Goal: Navigation & Orientation: Find specific page/section

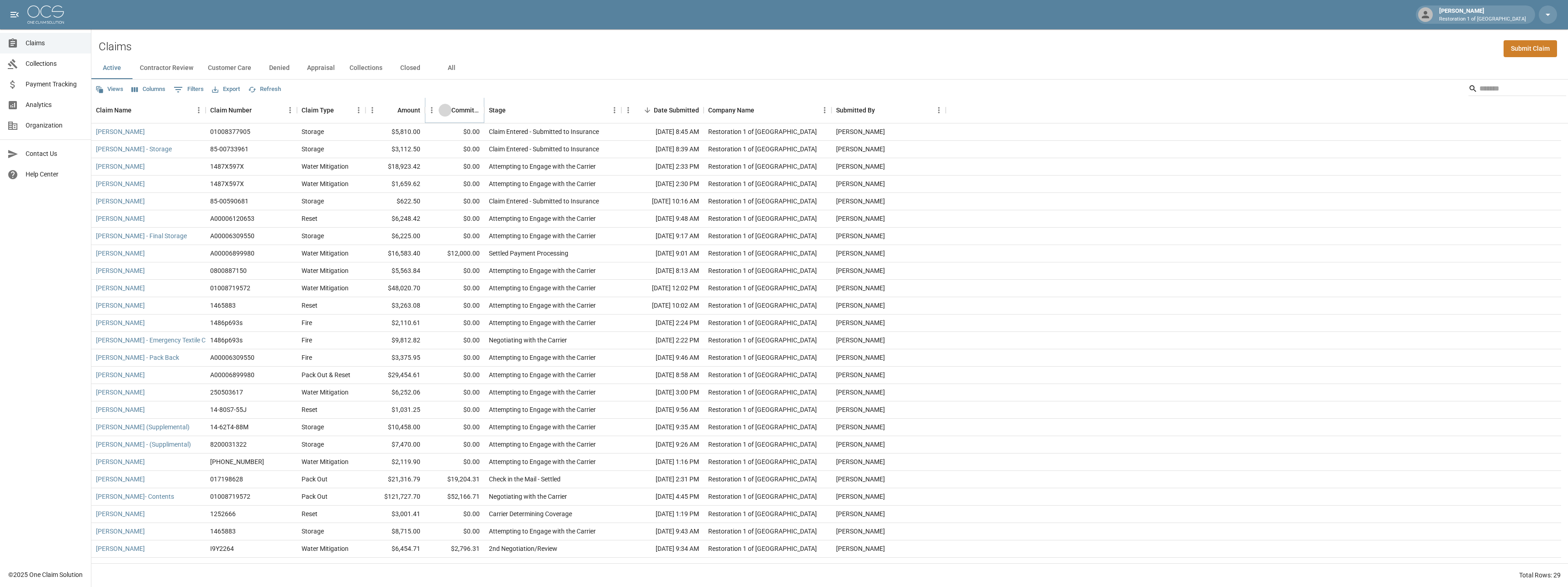
click at [450, 110] on button "Sort" at bounding box center [445, 110] width 13 height 13
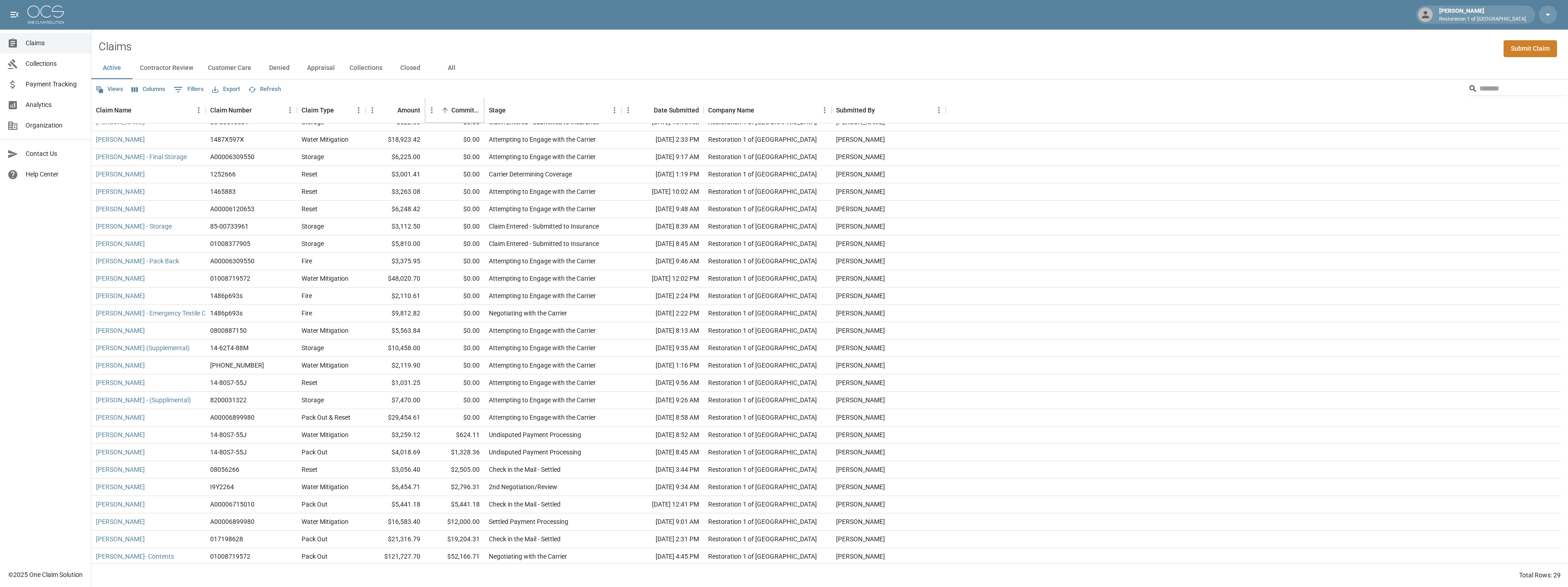
scroll to position [64, 0]
click at [225, 65] on button "Customer Care" at bounding box center [229, 68] width 58 height 22
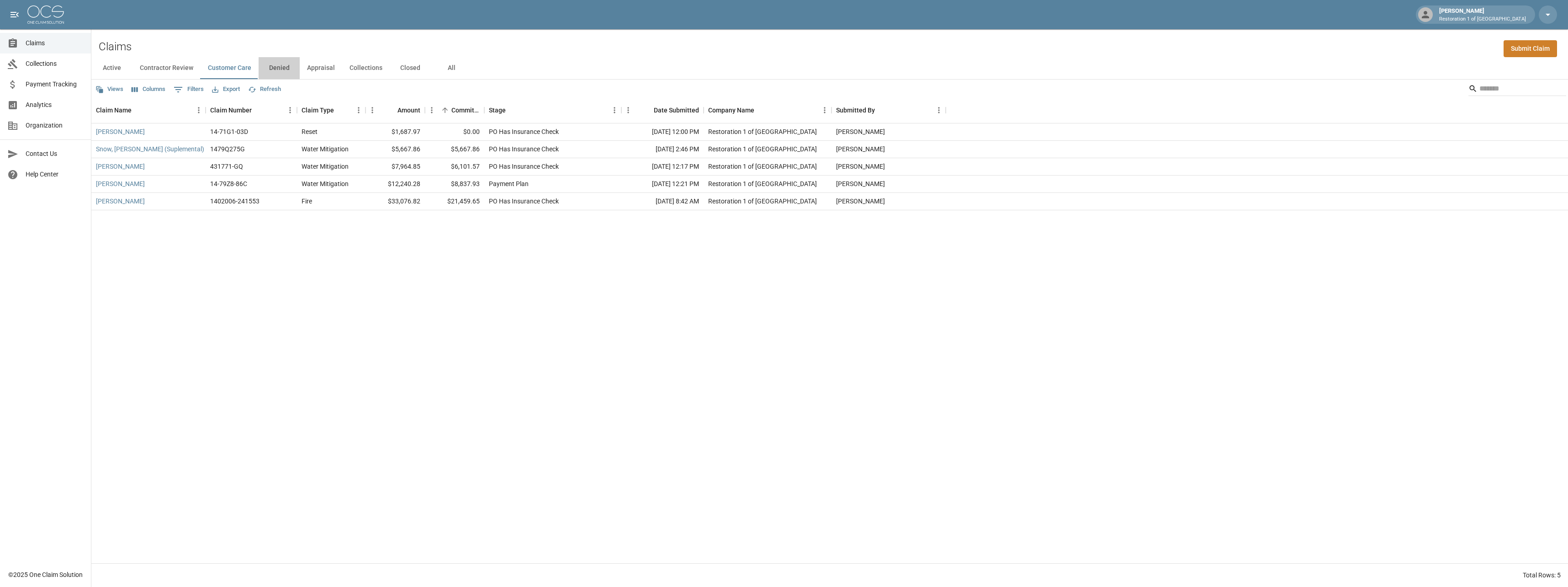
click at [285, 70] on button "Denied" at bounding box center [279, 68] width 41 height 22
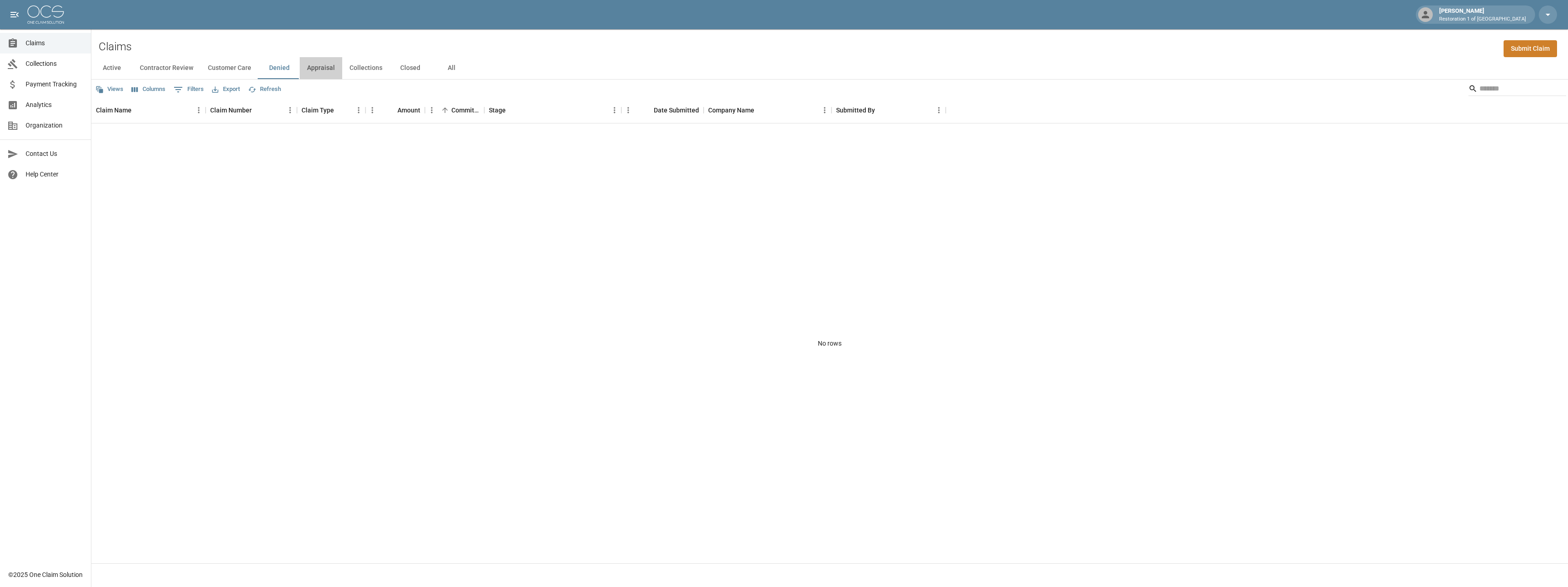
click at [320, 71] on button "Appraisal" at bounding box center [321, 68] width 43 height 22
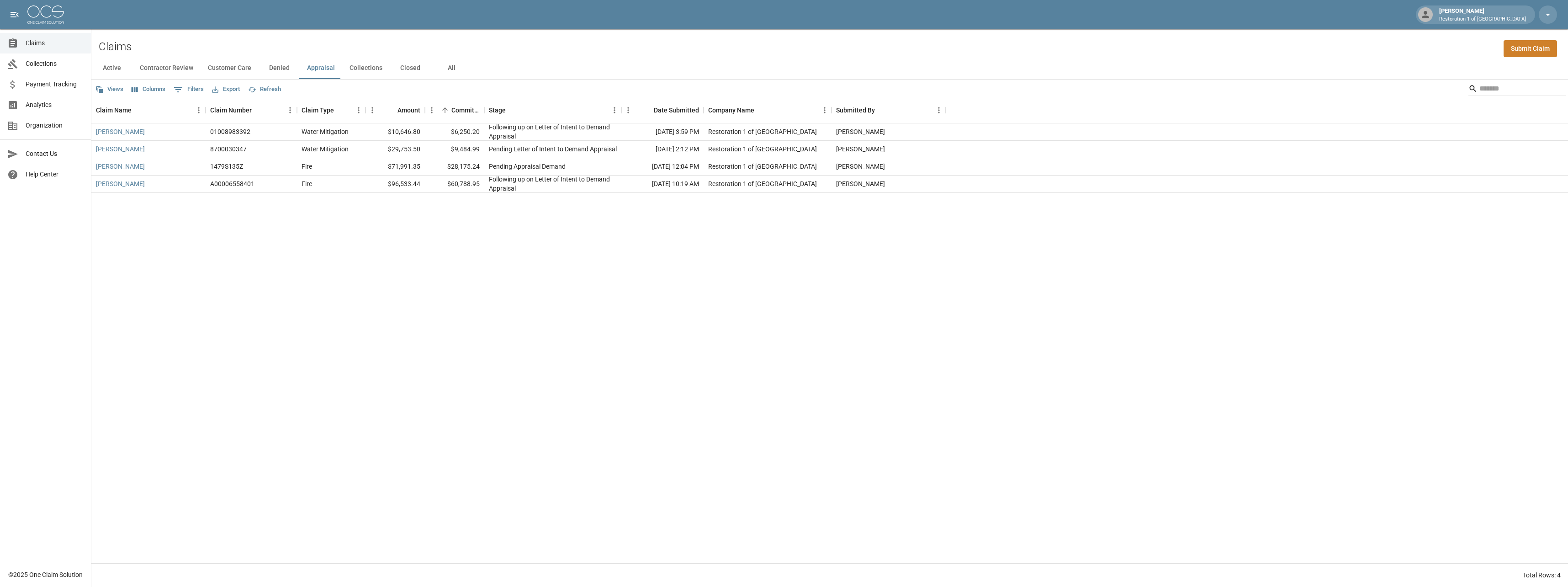
click at [371, 73] on button "Collections" at bounding box center [366, 68] width 47 height 22
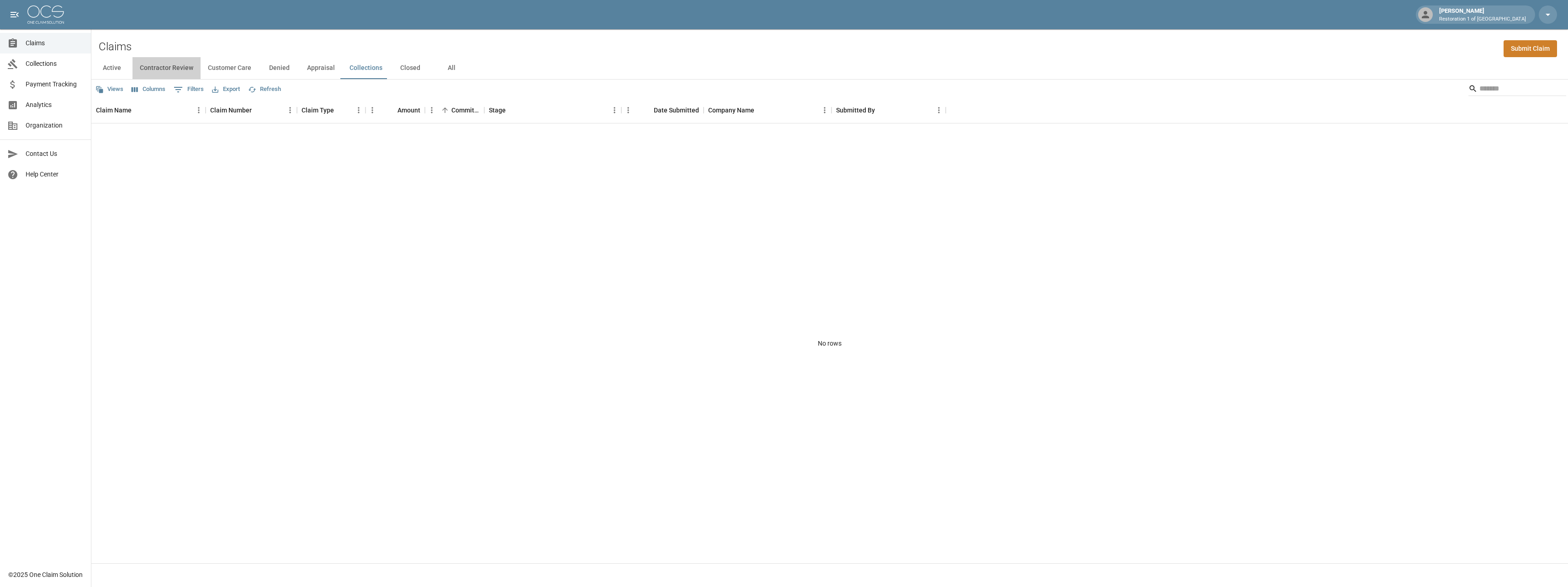
drag, startPoint x: 164, startPoint y: 71, endPoint x: 138, endPoint y: 74, distance: 26.2
click at [164, 71] on button "Contractor Review" at bounding box center [167, 68] width 68 height 22
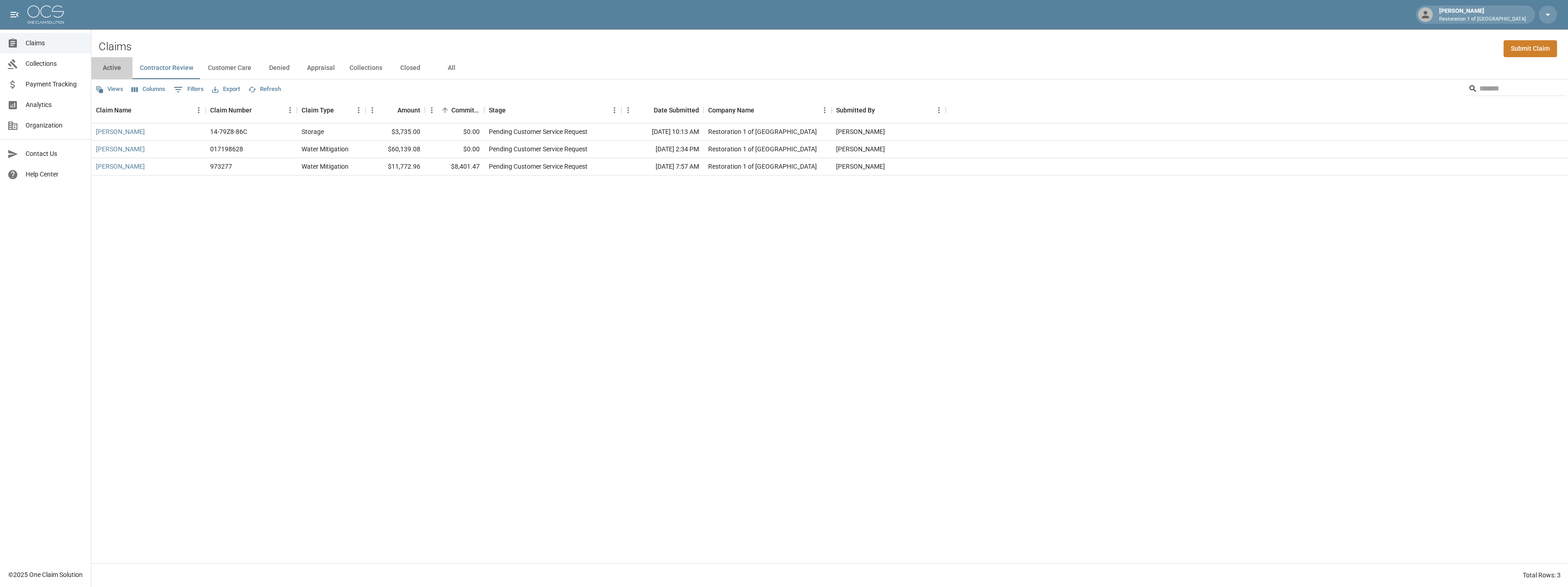
click at [111, 69] on button "Active" at bounding box center [112, 68] width 41 height 22
